Goal: Book appointment/travel/reservation

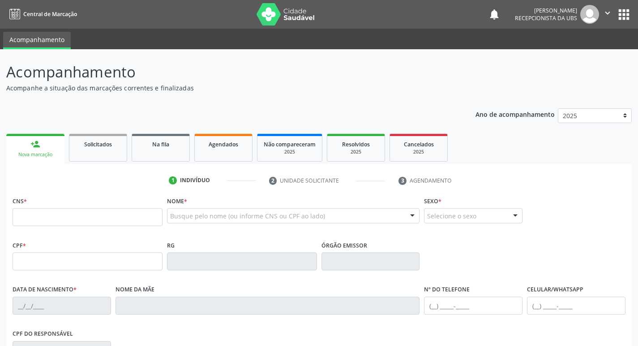
click at [95, 213] on input "text" at bounding box center [88, 217] width 150 height 18
type input "703 4091 6081 7300"
type input "264.022.438-76"
type input "20[DATE]"
type input "[DEMOGRAPHIC_DATA][PERSON_NAME]"
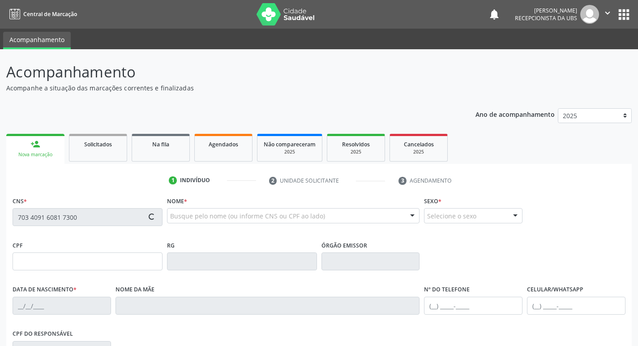
type input "[PHONE_NUMBER]"
type input "163"
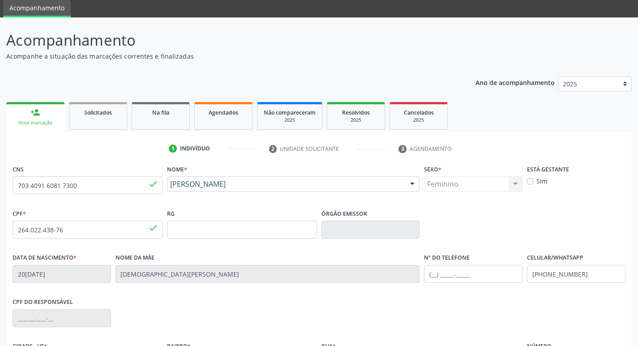
scroll to position [45, 0]
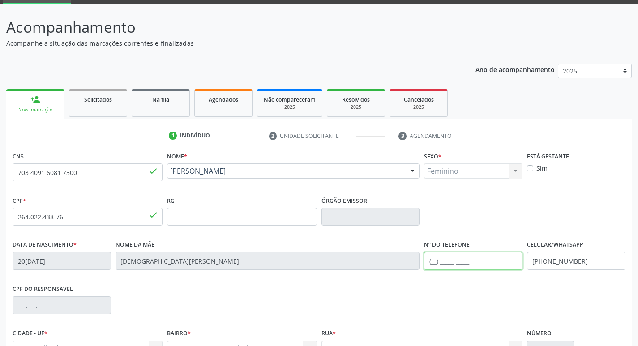
click at [441, 264] on input "text" at bounding box center [473, 261] width 98 height 18
type input "("
click at [597, 251] on div "Celular/WhatsApp [PHONE_NUMBER]" at bounding box center [576, 254] width 98 height 32
click at [601, 259] on div "Celular/WhatsApp [PHONE_NUMBER]" at bounding box center [576, 254] width 98 height 32
click at [601, 260] on input "[PHONE_NUMBER]" at bounding box center [576, 261] width 98 height 18
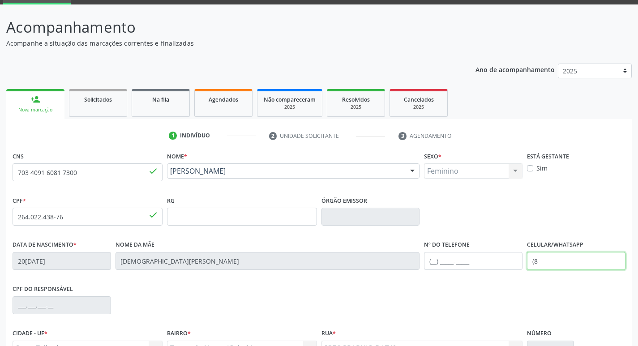
type input "("
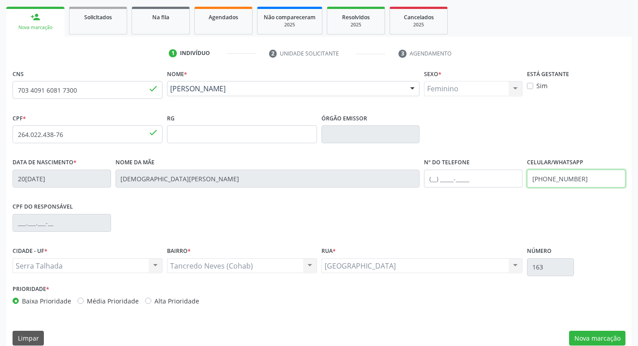
scroll to position [139, 0]
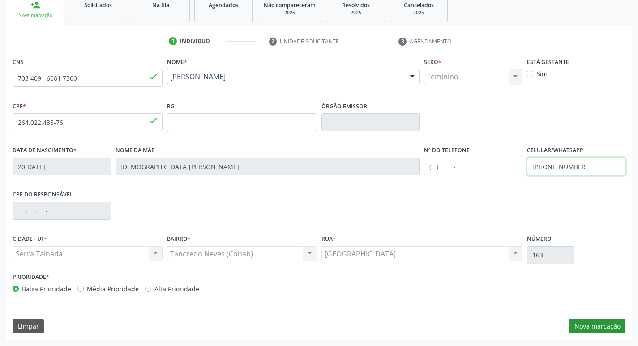
type input "[PHONE_NUMBER]"
click at [603, 328] on button "Nova marcação" at bounding box center [597, 326] width 56 height 15
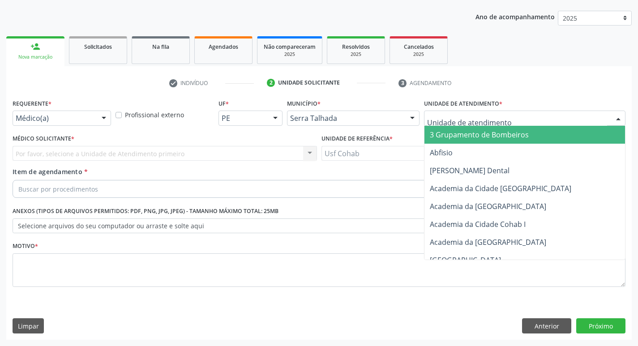
click at [495, 111] on div at bounding box center [524, 118] width 201 height 15
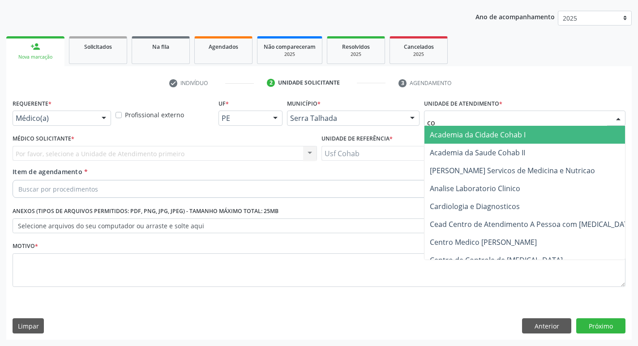
type input "coh"
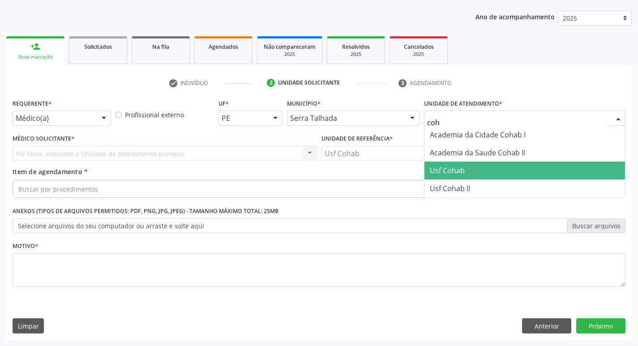
click at [453, 171] on span "Usf Cohab" at bounding box center [447, 171] width 35 height 10
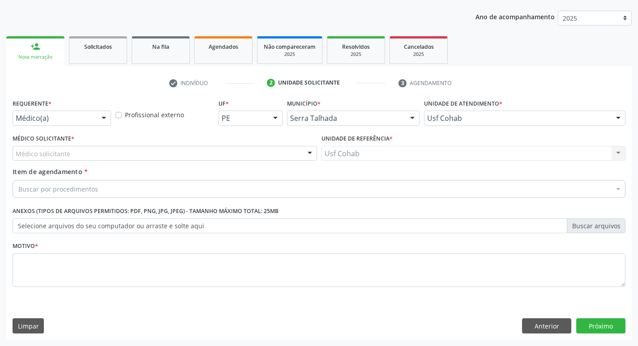
click at [154, 155] on div "Médico solicitante" at bounding box center [165, 153] width 304 height 15
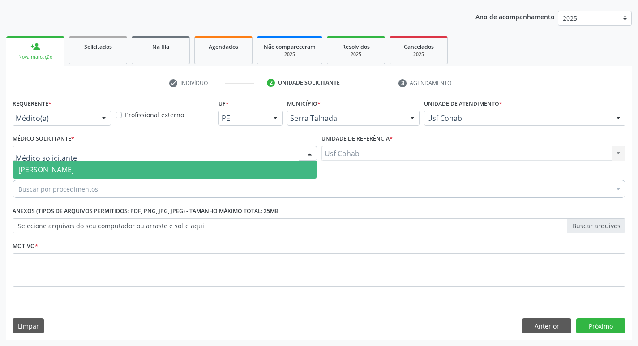
click at [151, 171] on span "[PERSON_NAME]" at bounding box center [164, 170] width 303 height 18
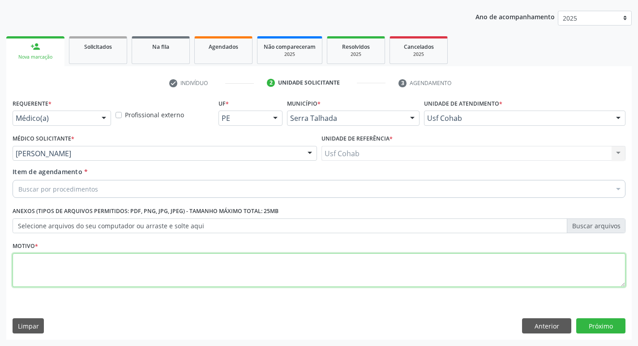
click at [157, 269] on textarea at bounding box center [319, 270] width 613 height 34
type textarea "-"
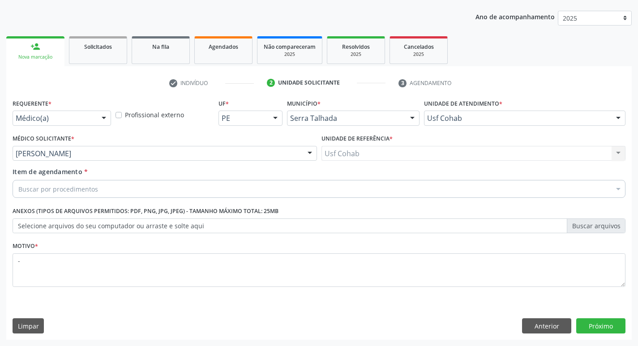
click at [170, 188] on div "Buscar por procedimentos" at bounding box center [319, 189] width 613 height 18
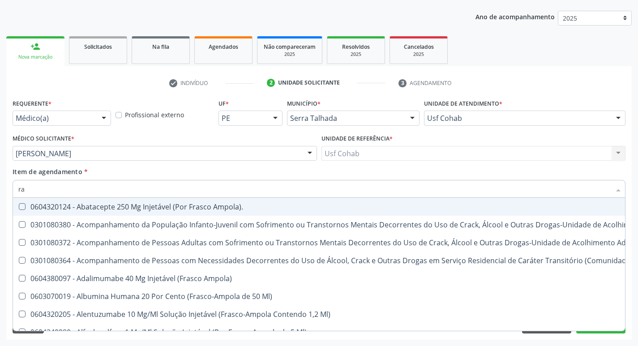
type input "r"
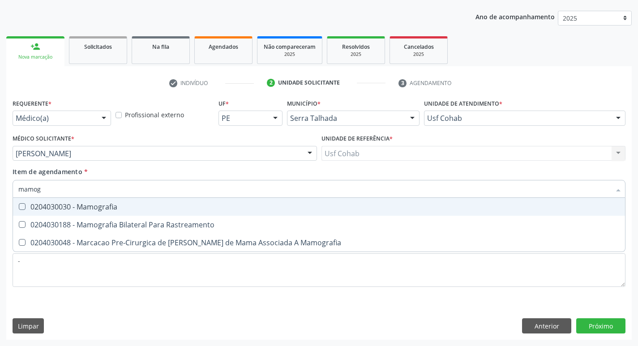
type input "mamogr"
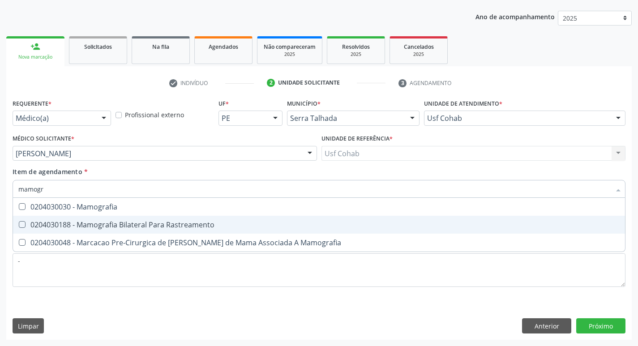
click at [168, 224] on div "0204030188 - Mamografia Bilateral Para Rastreamento" at bounding box center [318, 224] width 601 height 7
checkbox Rastreamento "true"
click at [609, 323] on div "Requerente * Médico(a) Médico(a) Enfermeiro(a) Paciente Nenhum resultado encont…" at bounding box center [318, 218] width 625 height 243
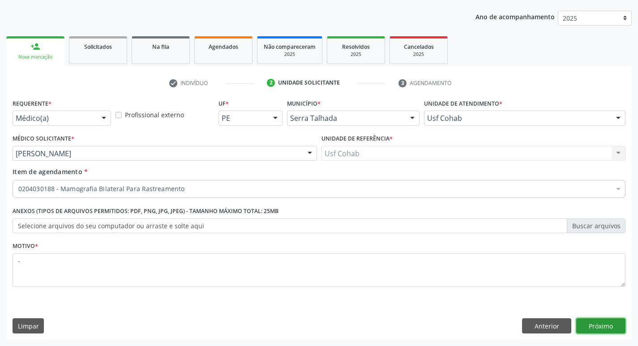
click at [610, 328] on button "Próximo" at bounding box center [600, 325] width 49 height 15
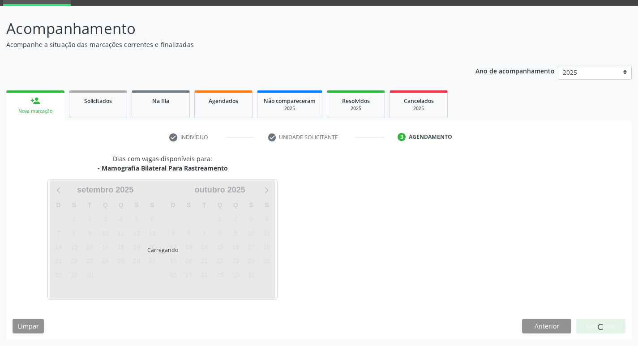
scroll to position [43, 0]
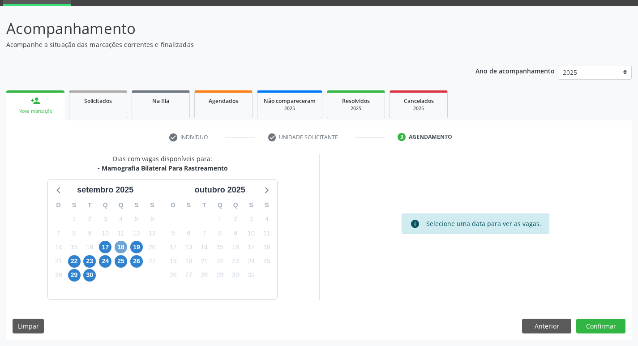
click at [121, 250] on span "18" at bounding box center [121, 247] width 13 height 13
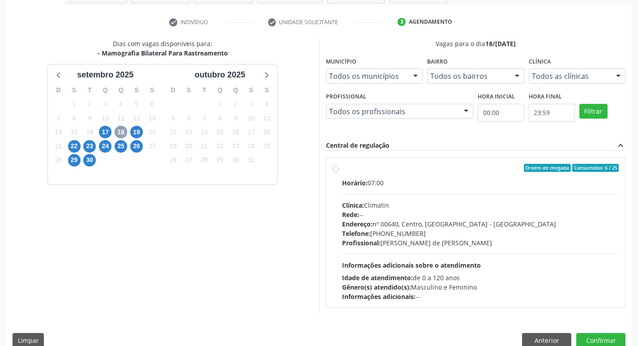
scroll to position [173, 0]
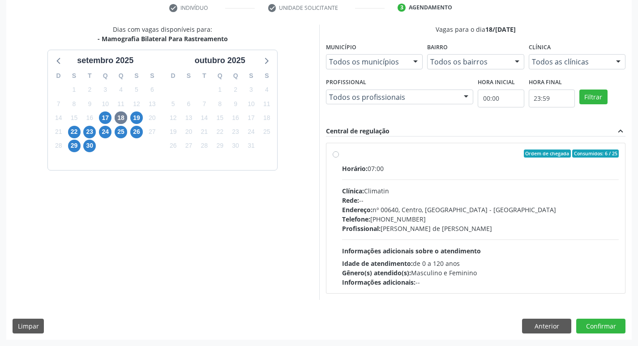
click at [459, 198] on div "Rede: --" at bounding box center [480, 200] width 277 height 9
click at [339, 158] on input "Ordem de chegada Consumidos: 6 / 25 Horário: 07:00 Clínica: Climatin Rede: -- E…" at bounding box center [336, 153] width 6 height 8
radio input "true"
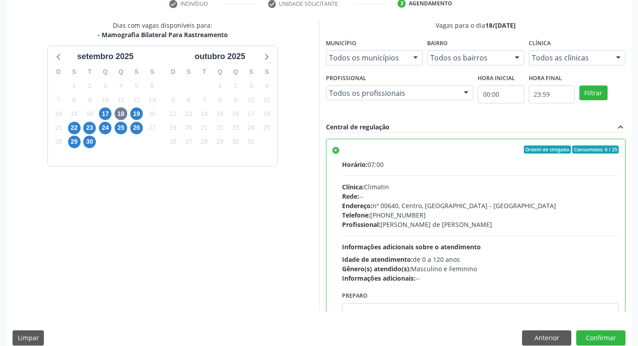
scroll to position [189, 0]
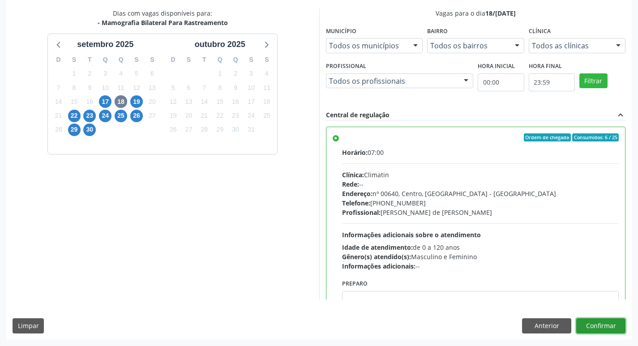
click at [599, 326] on button "Confirmar" at bounding box center [600, 325] width 49 height 15
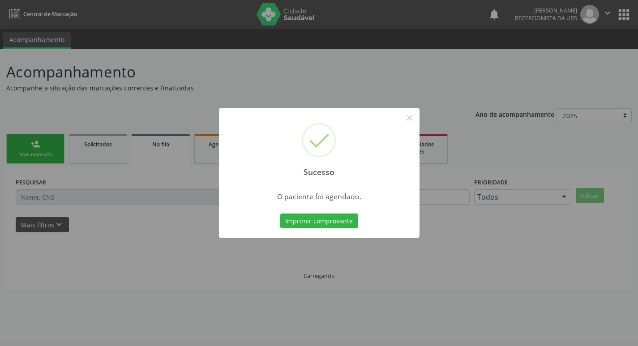
scroll to position [0, 0]
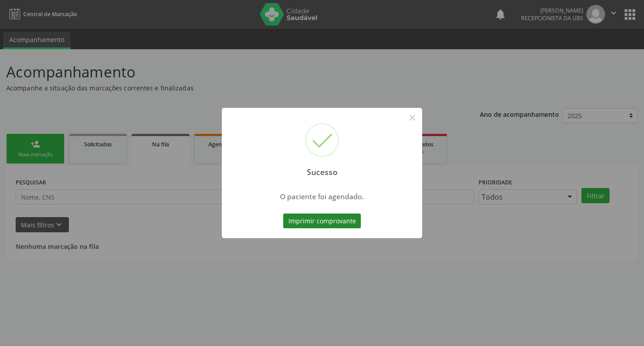
click at [301, 224] on button "Imprimir comprovante" at bounding box center [322, 220] width 78 height 15
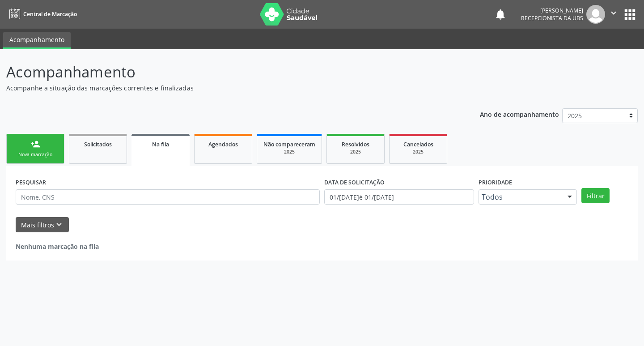
click at [39, 149] on link "person_add Nova marcação" at bounding box center [35, 149] width 58 height 30
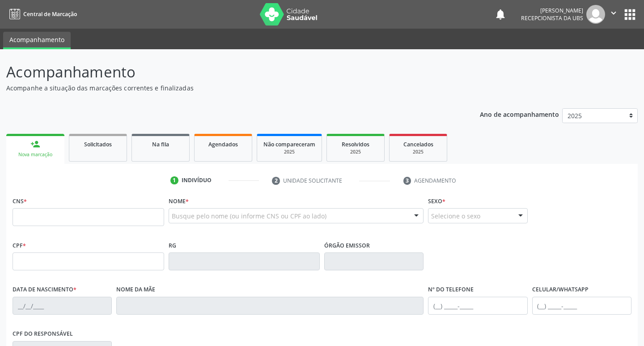
click at [48, 156] on div "Nova marcação" at bounding box center [36, 154] width 46 height 7
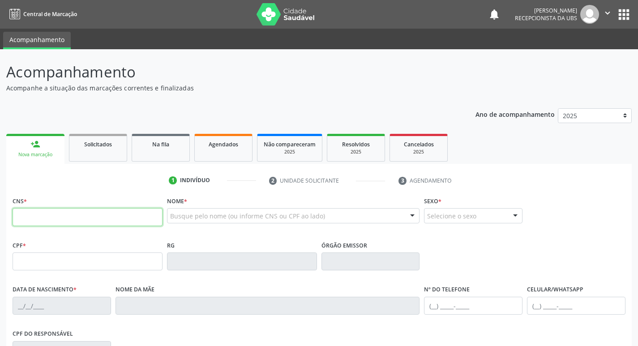
click at [95, 218] on input "text" at bounding box center [88, 217] width 150 height 18
type input "703 2096 2805 2192"
type input "041.944.154-93"
type input "23/[DATE]"
type input "[PERSON_NAME]"
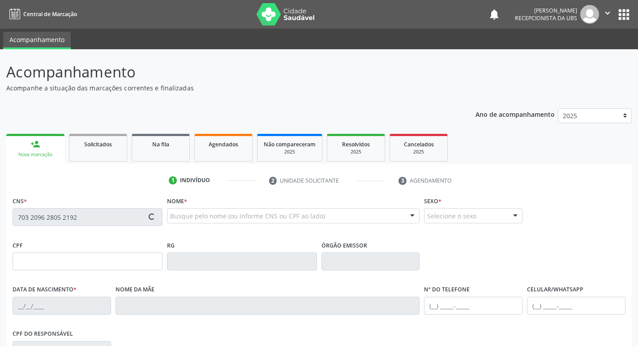
type input "[PHONE_NUMBER]"
type input "785"
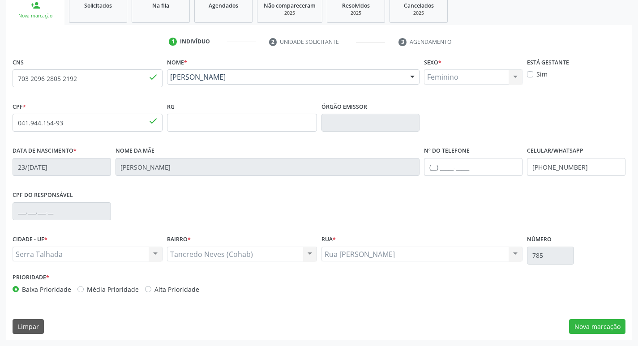
scroll to position [139, 0]
click at [592, 331] on button "Nova marcação" at bounding box center [597, 326] width 56 height 15
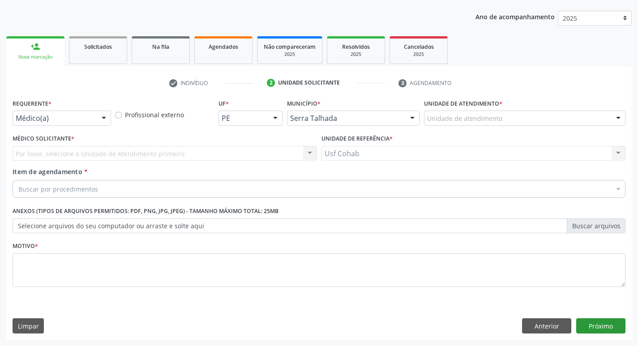
scroll to position [98, 0]
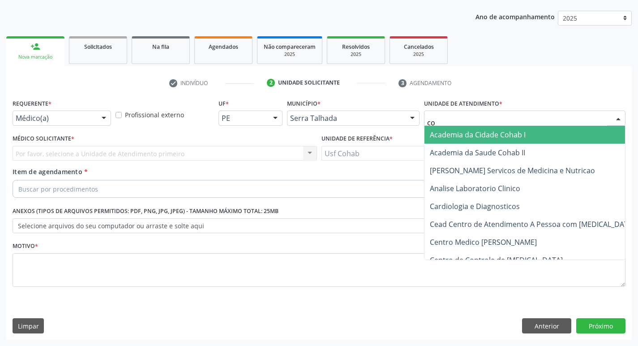
type input "coh"
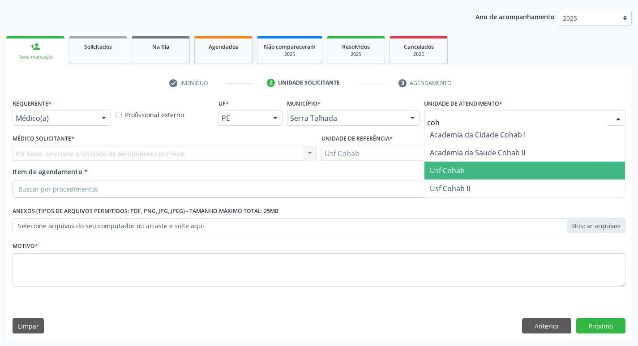
click at [461, 168] on span "Usf Cohab" at bounding box center [447, 171] width 35 height 10
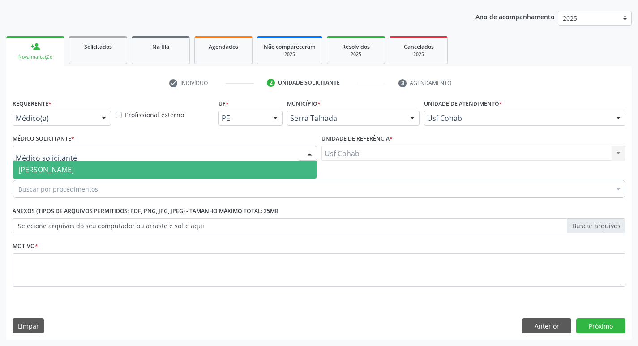
click at [175, 152] on div at bounding box center [165, 153] width 304 height 15
click at [166, 168] on span "[PERSON_NAME]" at bounding box center [164, 170] width 303 height 18
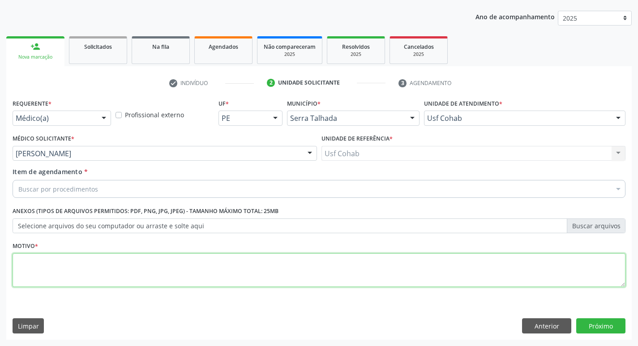
click at [116, 275] on textarea at bounding box center [319, 270] width 613 height 34
type textarea "-"
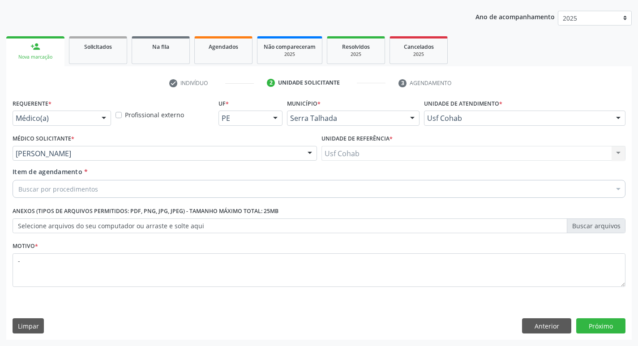
click at [137, 188] on div "Buscar por procedimentos" at bounding box center [319, 189] width 613 height 18
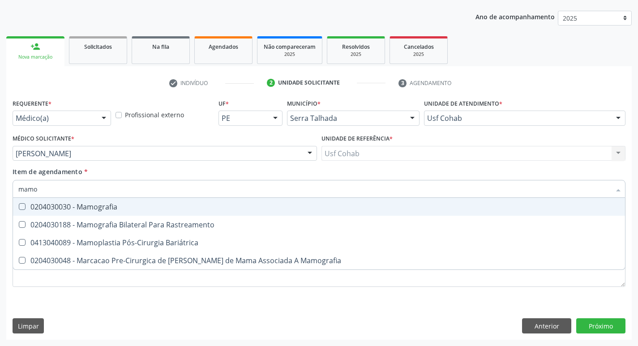
type input "mamog"
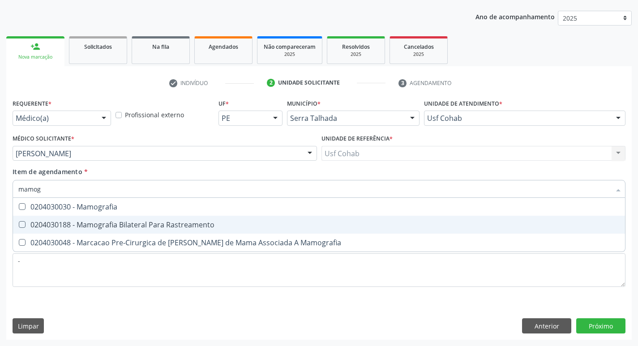
click at [144, 222] on div "0204030188 - Mamografia Bilateral Para Rastreamento" at bounding box center [318, 224] width 601 height 7
checkbox Rastreamento "true"
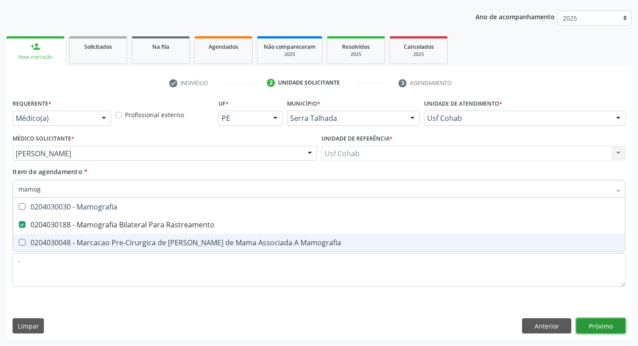
click at [591, 327] on div "Requerente * Médico(a) Médico(a) Enfermeiro(a) Paciente Nenhum resultado encont…" at bounding box center [318, 218] width 625 height 243
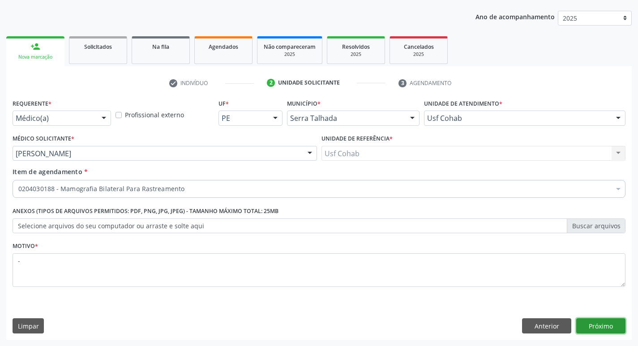
click at [591, 327] on button "Próximo" at bounding box center [600, 325] width 49 height 15
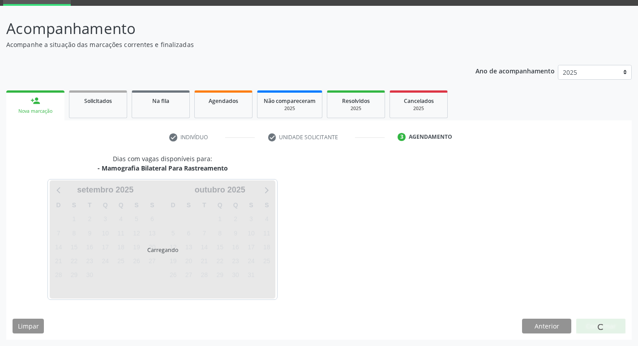
scroll to position [43, 0]
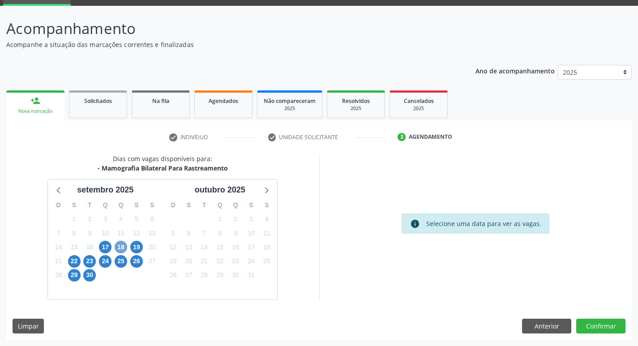
click at [120, 247] on span "18" at bounding box center [121, 247] width 13 height 13
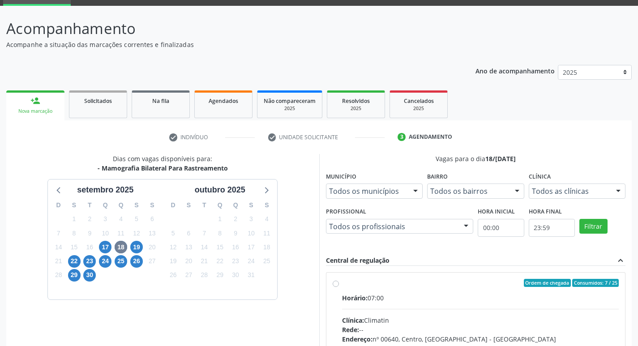
click at [424, 302] on div "Horário: 07:00" at bounding box center [480, 297] width 277 height 9
click at [339, 287] on input "Ordem de chegada Consumidos: 7 / 25 Horário: 07:00 Clínica: Climatin Rede: -- E…" at bounding box center [336, 283] width 6 height 8
radio input "true"
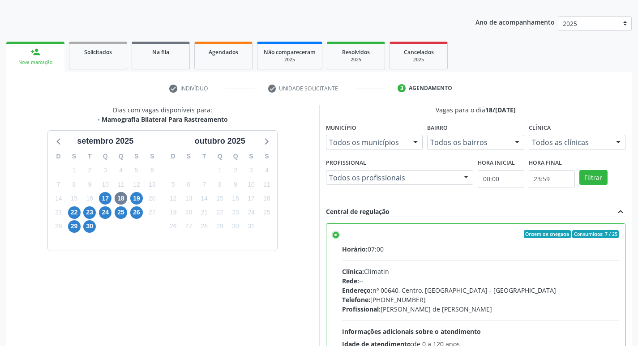
scroll to position [189, 0]
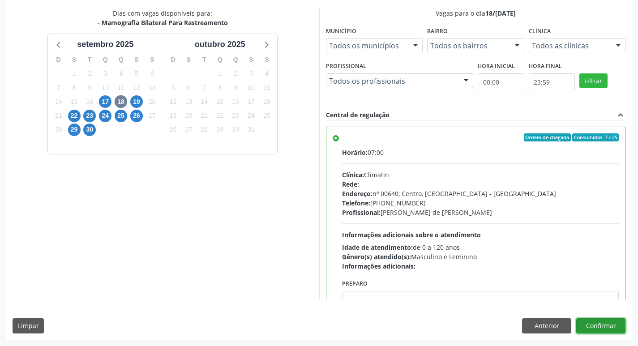
click at [611, 327] on button "Confirmar" at bounding box center [600, 325] width 49 height 15
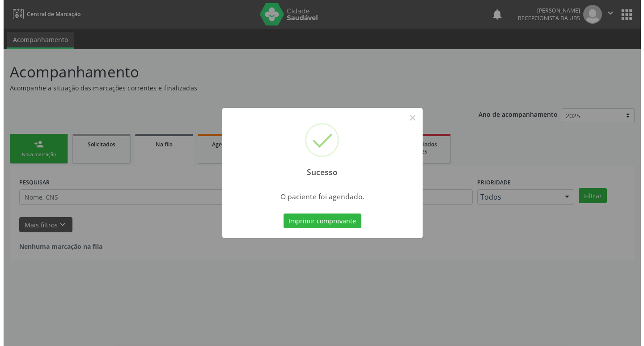
scroll to position [0, 0]
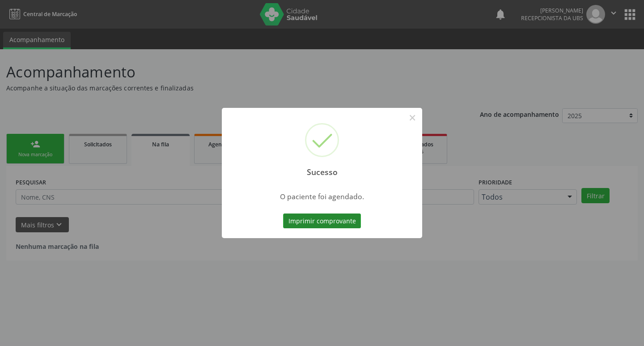
click at [311, 223] on button "Imprimir comprovante" at bounding box center [322, 220] width 78 height 15
